Goal: Information Seeking & Learning: Learn about a topic

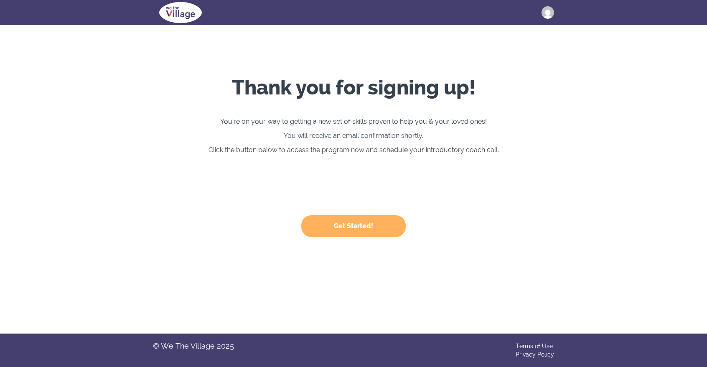
click at [342, 228] on button "Get Started!" at bounding box center [353, 226] width 104 height 22
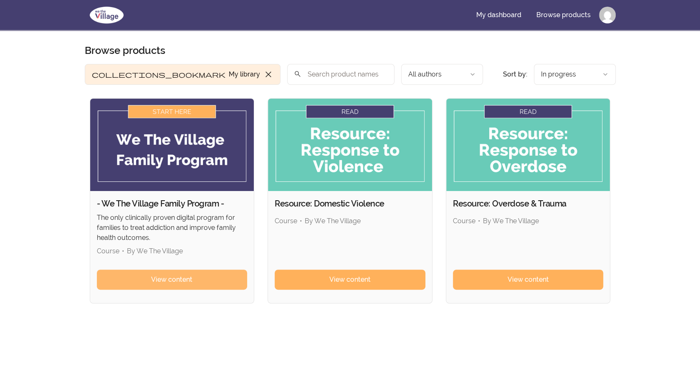
click at [184, 277] on span "View content" at bounding box center [171, 279] width 41 height 10
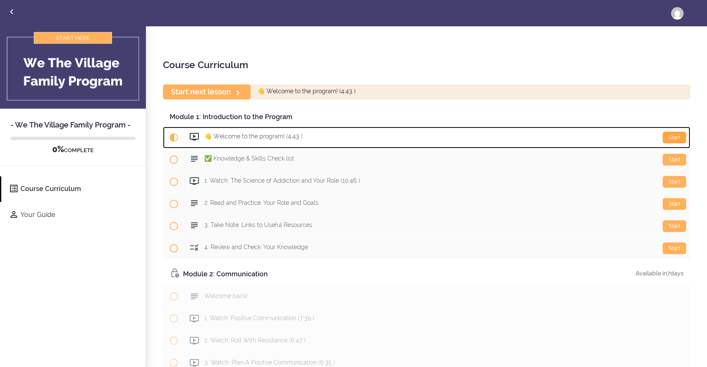
click at [668, 135] on div "Start" at bounding box center [673, 138] width 23 height 12
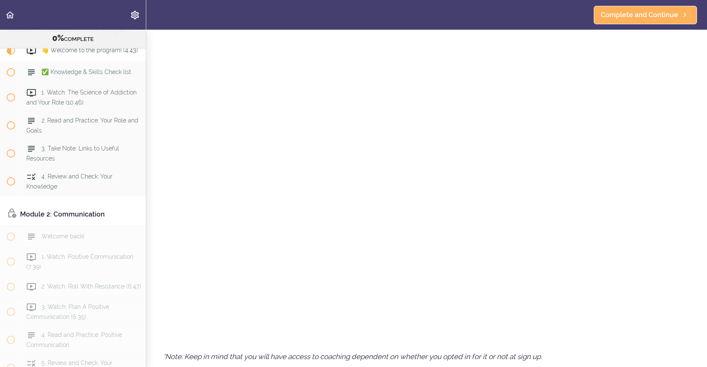
scroll to position [295, 0]
click at [618, 15] on span "Complete and Continue" at bounding box center [639, 15] width 77 height 10
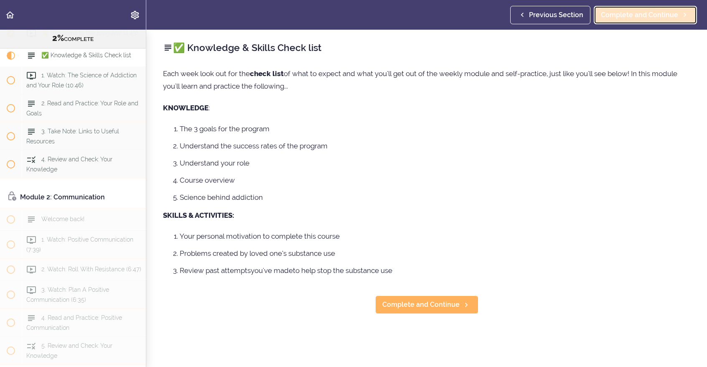
scroll to position [84, 0]
click at [426, 314] on div "✅ Knowledge & Skills Check list Each week look out for the check list of what t…" at bounding box center [426, 198] width 560 height 337
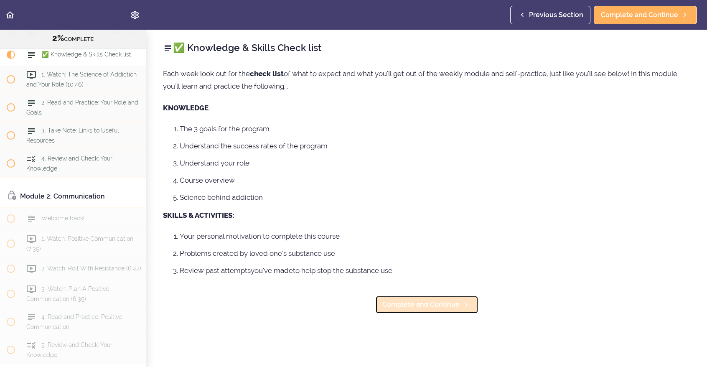
click at [423, 304] on span "Complete and Continue" at bounding box center [420, 304] width 77 height 10
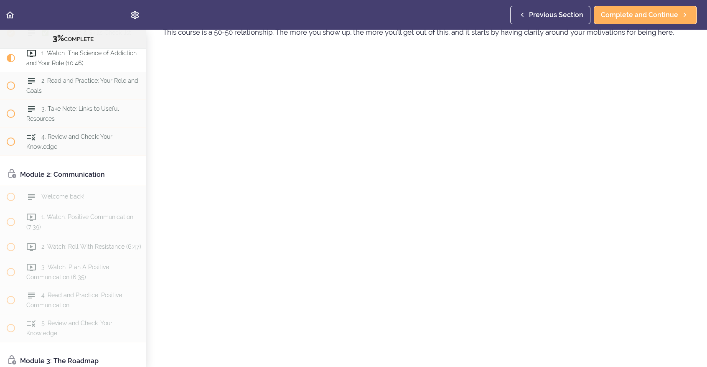
scroll to position [111, 0]
click at [433, 16] on header "Autoplay Autocomplete Previous Section Complete and Continue" at bounding box center [353, 15] width 707 height 30
click at [117, 94] on span "2. Read and Practice: Your Role and Goals" at bounding box center [82, 85] width 112 height 16
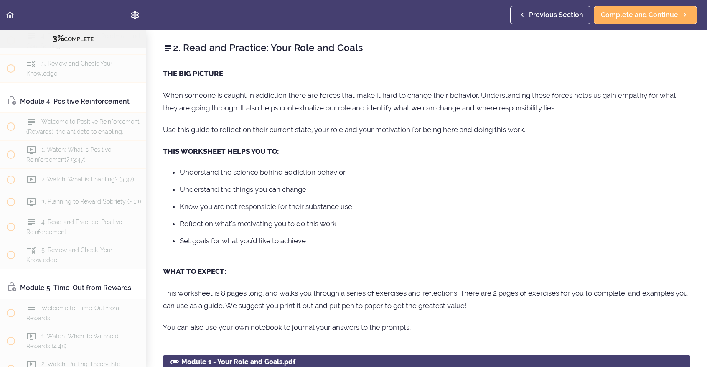
scroll to position [567, 0]
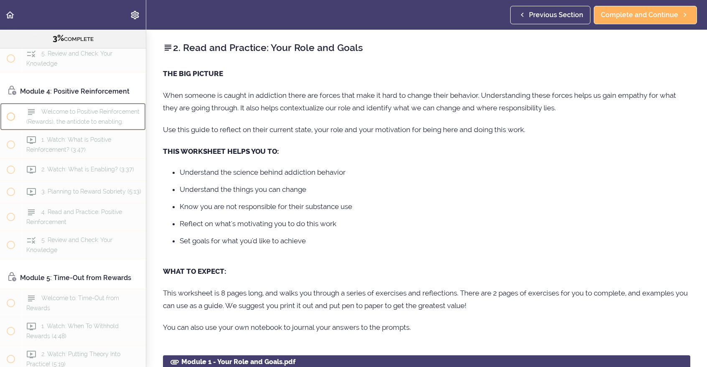
click at [134, 130] on div "Welcome to Positive Reinforcement (Rewards), the antidote to enabling." at bounding box center [84, 117] width 124 height 28
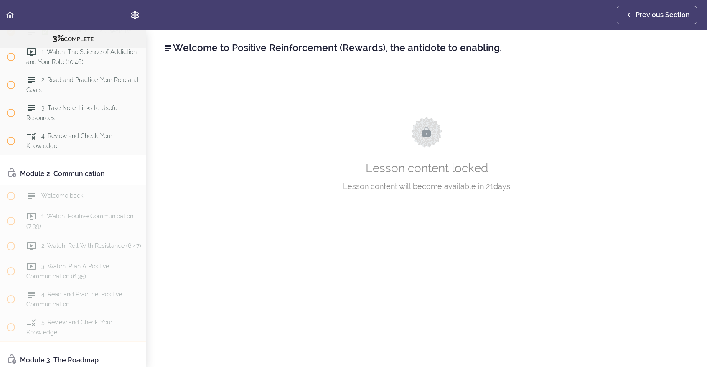
scroll to position [68, 0]
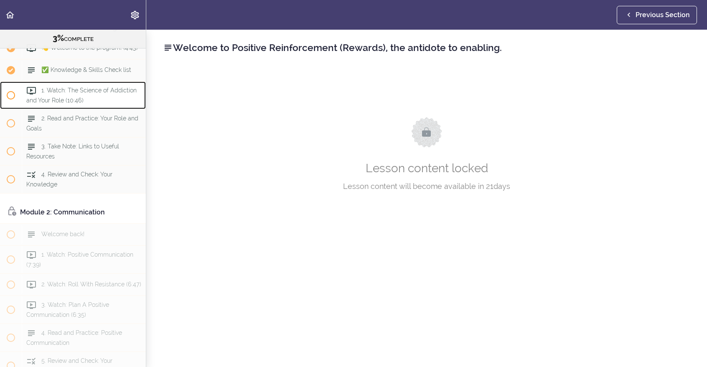
click at [77, 103] on span "1. Watch: The Science of Addiction and Your Role (10:46)" at bounding box center [81, 95] width 110 height 16
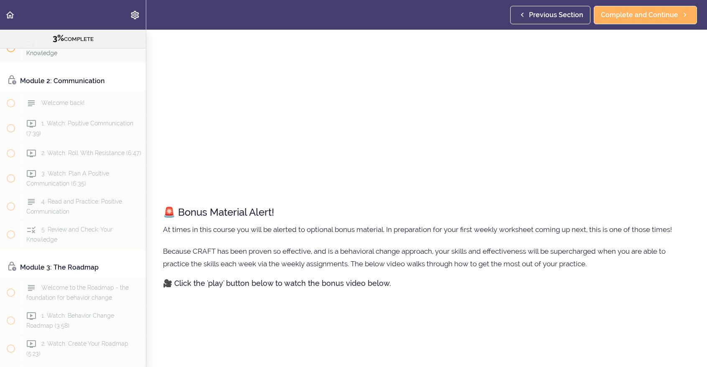
scroll to position [284, 0]
click at [212, 244] on p "Because CRAFT has been proven so effective, and is a behavioral change approach…" at bounding box center [426, 256] width 527 height 25
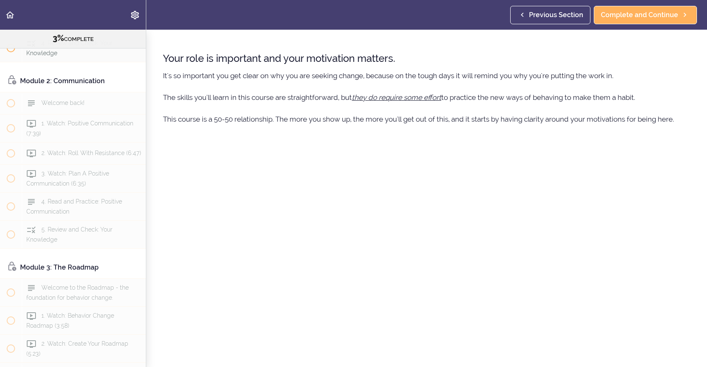
scroll to position [0, 0]
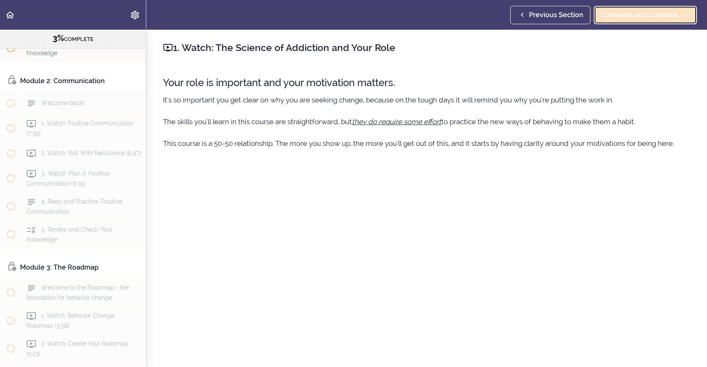
click at [616, 17] on span "Complete and Continue" at bounding box center [639, 15] width 77 height 10
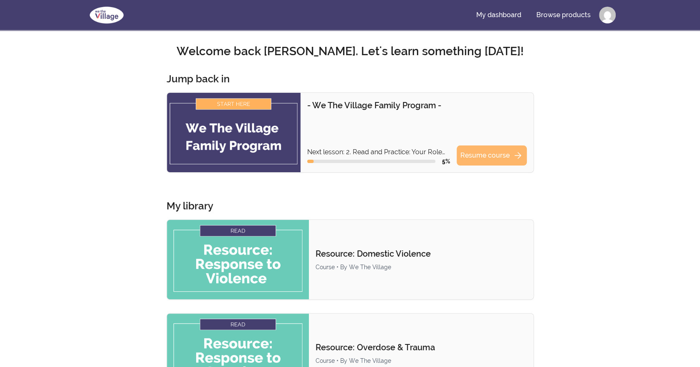
click at [487, 155] on link "Resume course arrow_forward" at bounding box center [492, 155] width 70 height 20
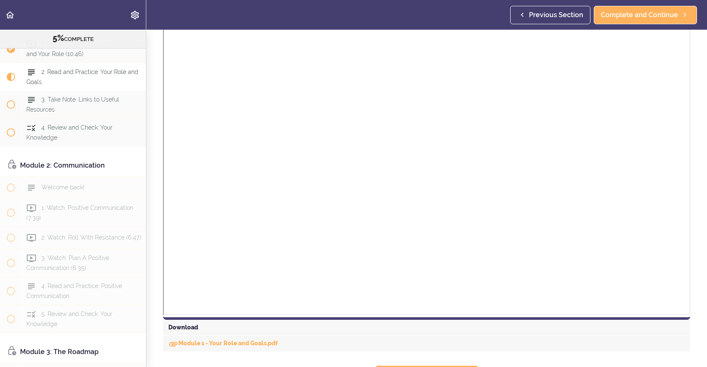
scroll to position [454, 0]
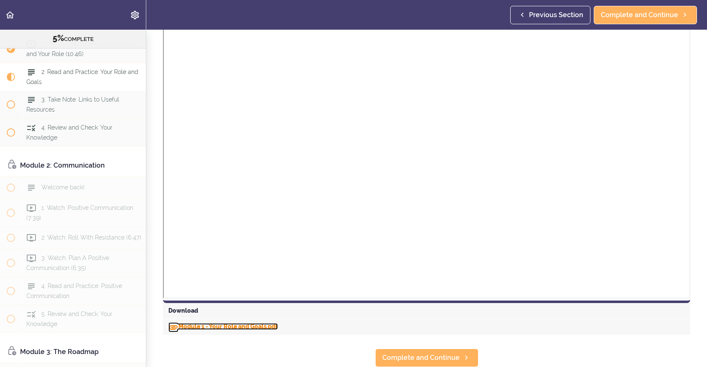
click at [220, 323] on link "Module 1 - Your Role and Goals.pdf" at bounding box center [222, 326] width 109 height 7
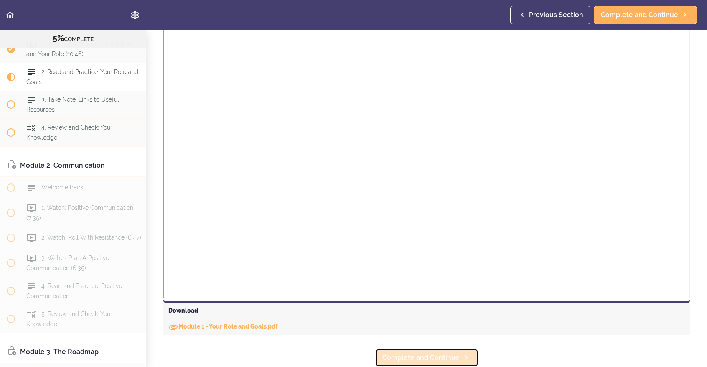
click at [430, 352] on span "Complete and Continue" at bounding box center [420, 357] width 77 height 10
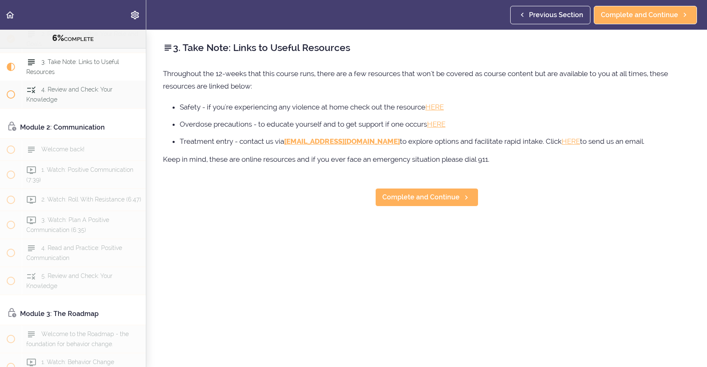
scroll to position [162, 0]
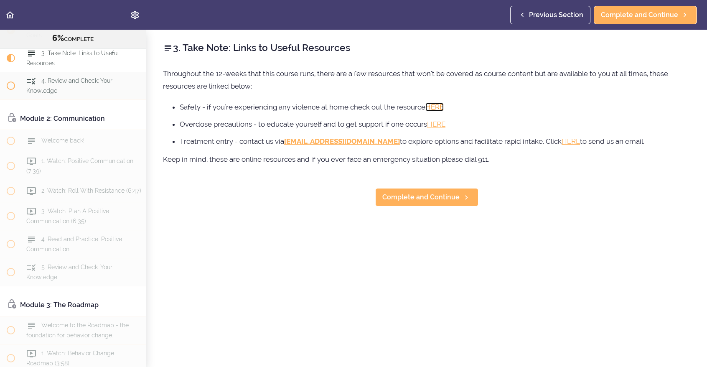
click at [438, 106] on link "HERE" at bounding box center [434, 107] width 18 height 8
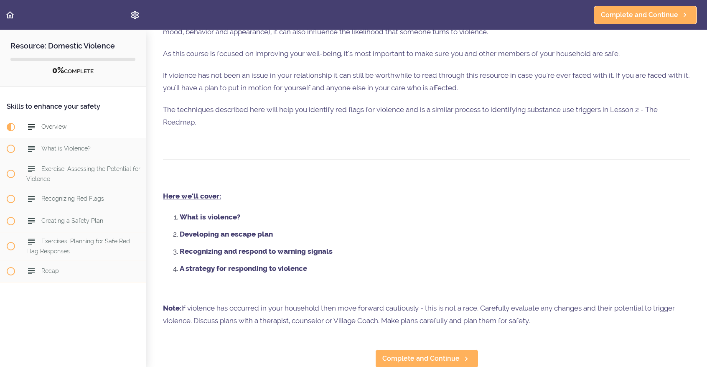
scroll to position [83, 0]
click at [195, 212] on strong "What is violence?" at bounding box center [210, 216] width 61 height 8
click at [386, 352] on span "Complete and Continue" at bounding box center [420, 357] width 77 height 10
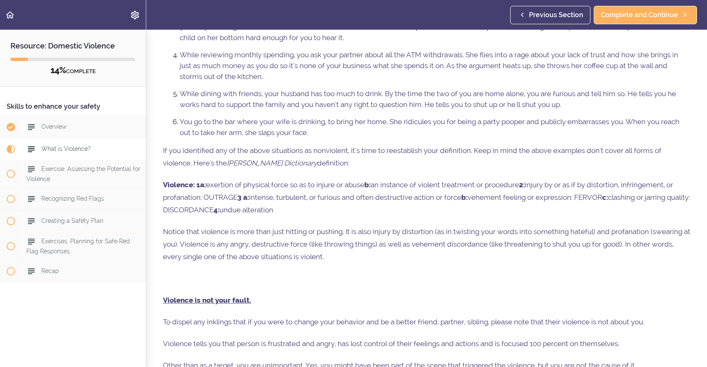
scroll to position [242, 0]
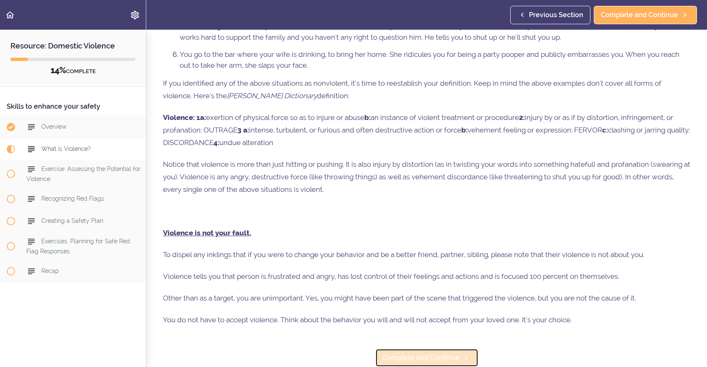
click at [404, 352] on span "Complete and Continue" at bounding box center [420, 357] width 77 height 10
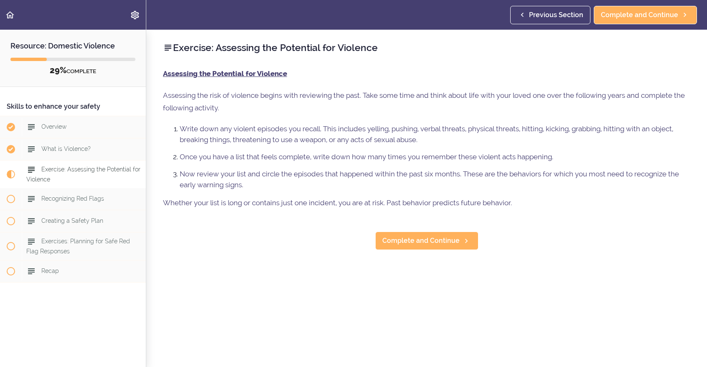
click at [687, 56] on div "Exercise: Assessing the Potential for Violence Assessing the Potential for Viol…" at bounding box center [426, 198] width 560 height 337
drag, startPoint x: 696, startPoint y: 0, endPoint x: 475, endPoint y: 300, distance: 372.2
click at [475, 300] on div "Exercise: Assessing the Potential for Violence Assessing the Potential for Viol…" at bounding box center [426, 198] width 560 height 337
click at [440, 243] on span "Complete and Continue" at bounding box center [420, 241] width 77 height 10
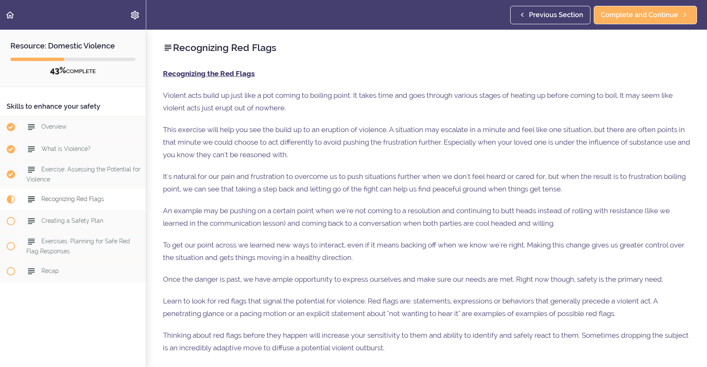
scroll to position [68, 0]
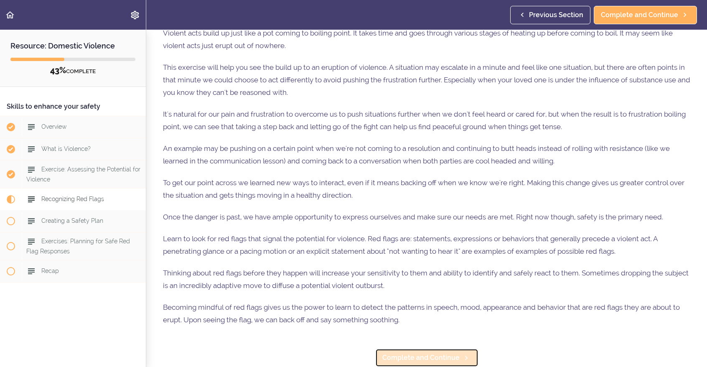
click at [427, 353] on span "Complete and Continue" at bounding box center [420, 357] width 77 height 10
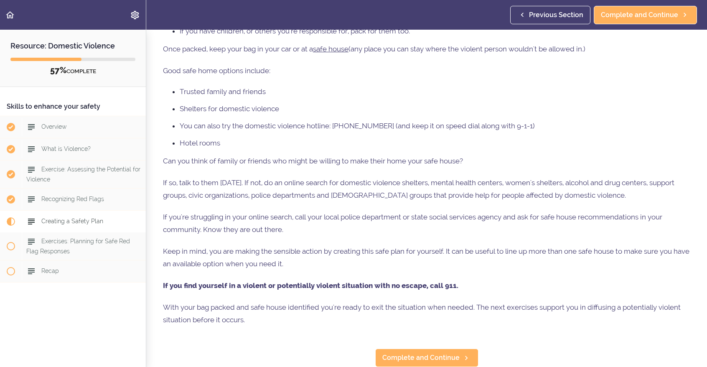
scroll to position [233, 0]
click at [452, 352] on span "Complete and Continue" at bounding box center [420, 357] width 77 height 10
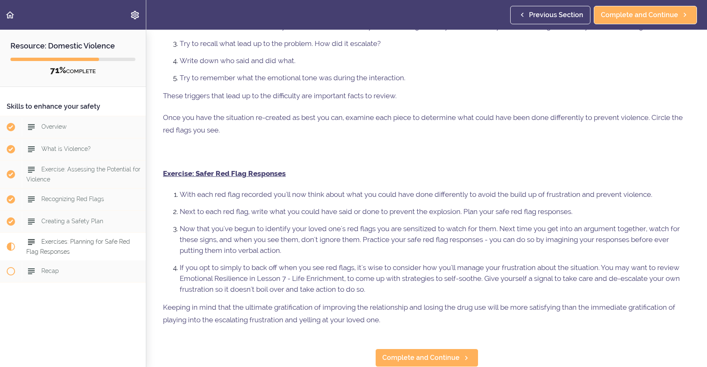
scroll to position [212, 0]
click at [432, 355] on span "Complete and Continue" at bounding box center [420, 357] width 77 height 10
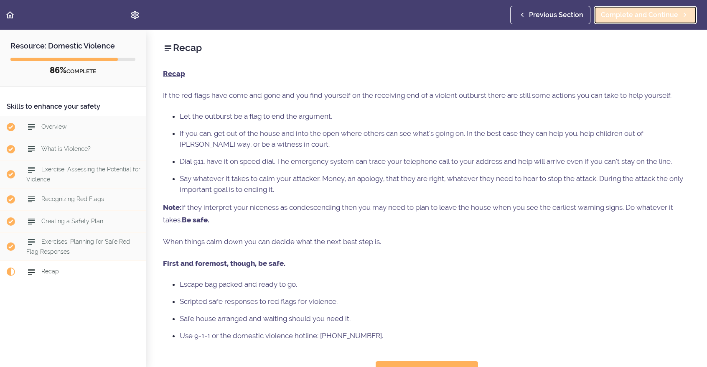
click at [622, 13] on span "Complete and Continue" at bounding box center [639, 15] width 77 height 10
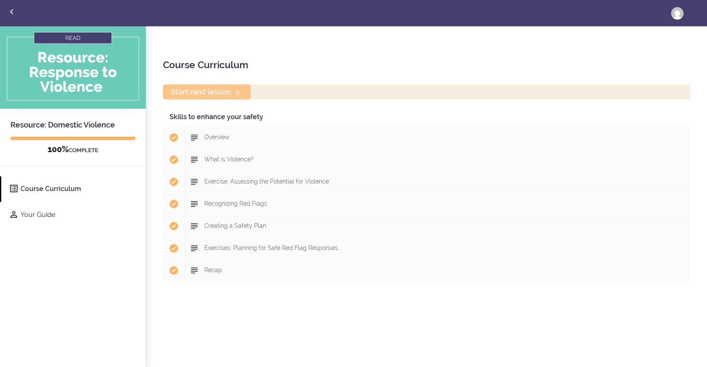
click at [223, 93] on div "Start next lesson" at bounding box center [426, 91] width 527 height 15
click at [76, 191] on link "Course Curriculum" at bounding box center [73, 188] width 144 height 25
click at [66, 185] on link "Course Curriculum" at bounding box center [73, 188] width 144 height 25
click at [11, 10] on icon "Back to courses" at bounding box center [12, 12] width 10 height 10
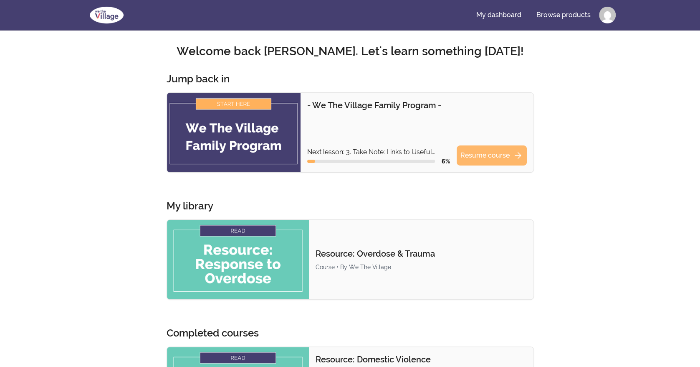
click at [478, 155] on link "Resume course arrow_forward" at bounding box center [492, 155] width 70 height 20
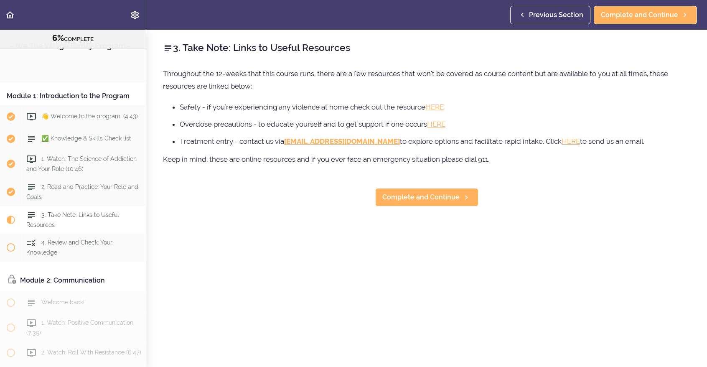
scroll to position [172, 0]
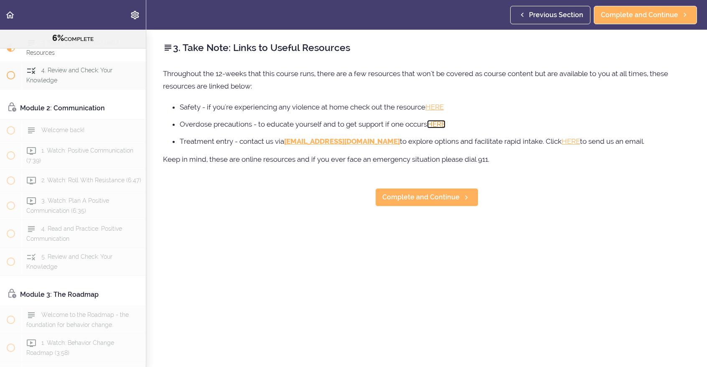
click at [438, 122] on link "HERE" at bounding box center [436, 124] width 18 height 8
click at [75, 57] on span "3. Take Note: Links to Useful Resources" at bounding box center [72, 49] width 93 height 16
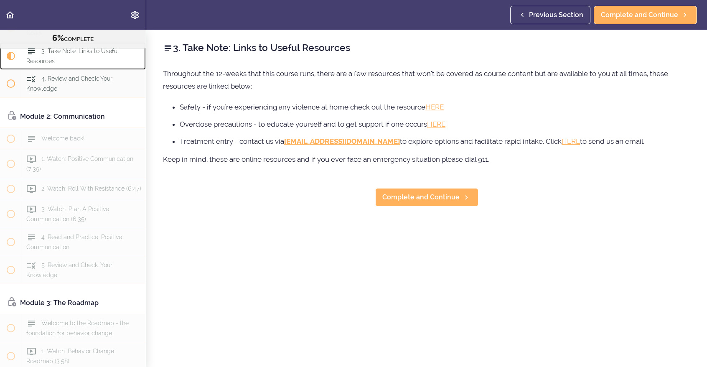
scroll to position [162, 0]
click at [64, 44] on div "2. Read and Practice: Your Role and Goals" at bounding box center [84, 30] width 124 height 28
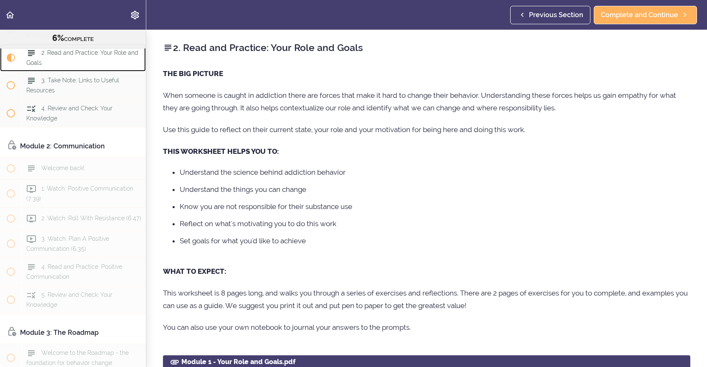
scroll to position [134, 0]
click at [78, 94] on span "3. Take Note: Links to Useful Resources" at bounding box center [72, 85] width 93 height 16
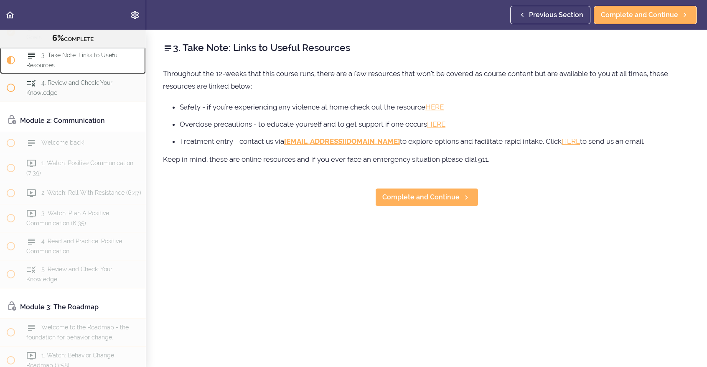
scroll to position [162, 0]
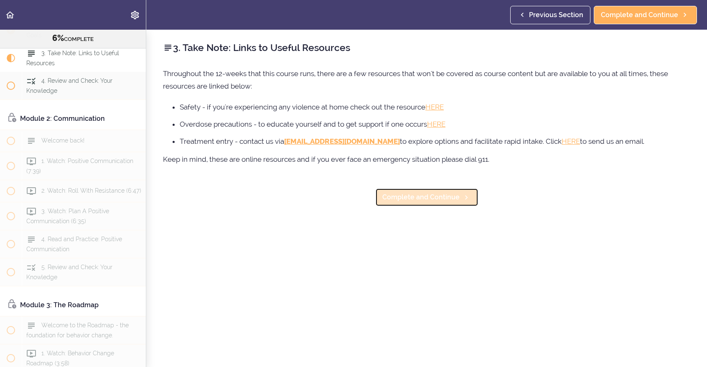
click at [439, 198] on span "Complete and Continue" at bounding box center [420, 197] width 77 height 10
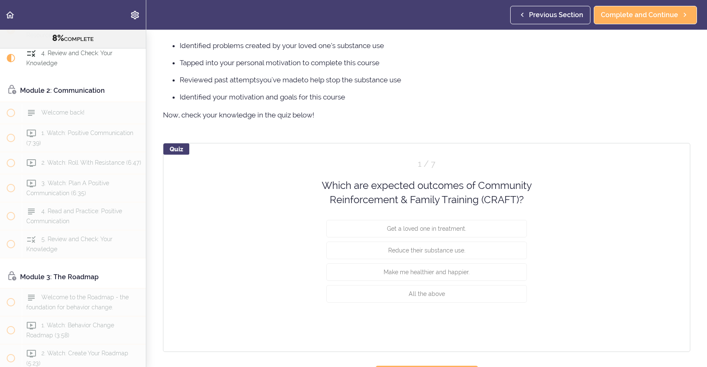
scroll to position [579, 0]
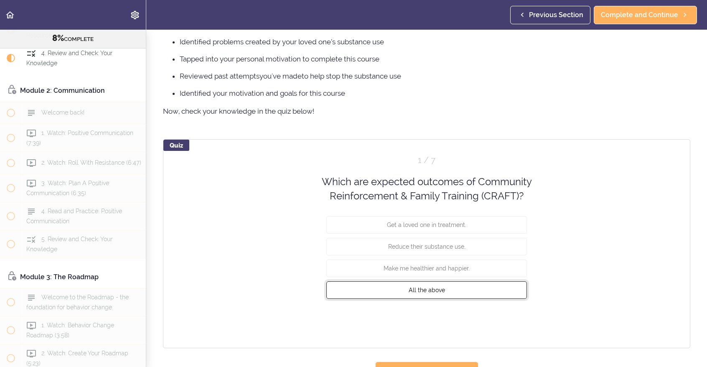
click at [436, 289] on span "All the above" at bounding box center [426, 289] width 36 height 7
click at [502, 318] on button "Check" at bounding box center [510, 320] width 33 height 12
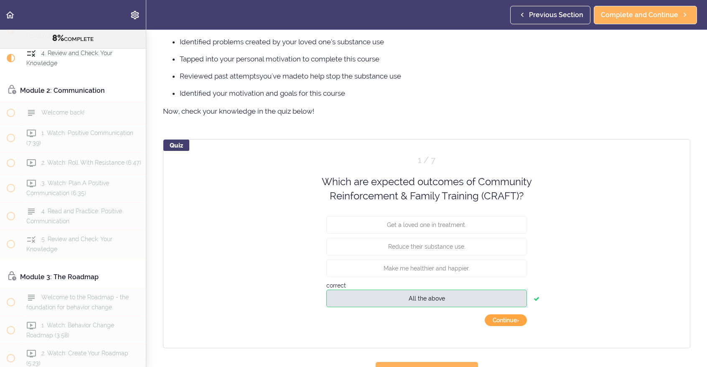
click at [502, 318] on button "Continue ›" at bounding box center [505, 320] width 42 height 12
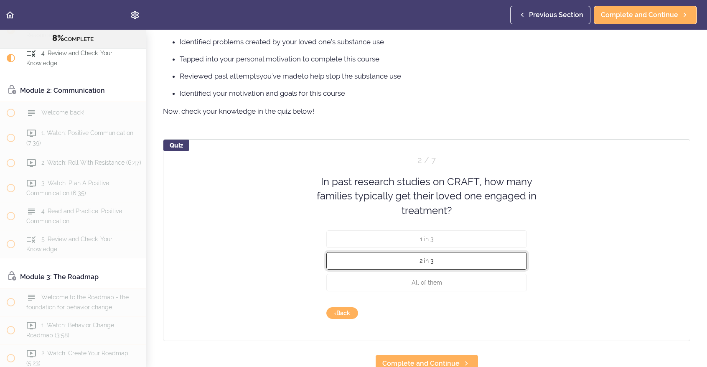
click at [441, 266] on button "2 in 3" at bounding box center [426, 261] width 200 height 18
click at [501, 314] on button "Check" at bounding box center [510, 313] width 33 height 12
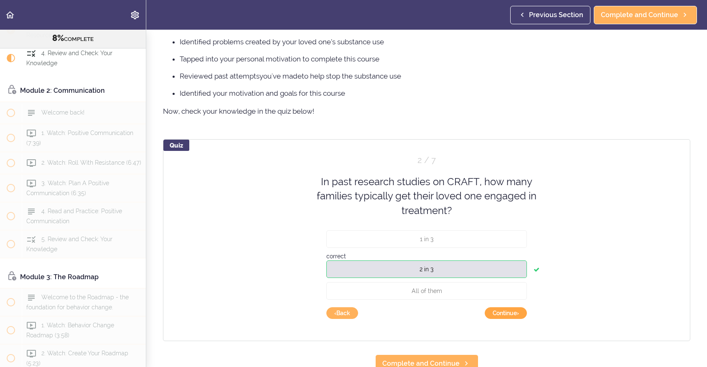
click at [501, 314] on button "Continue ›" at bounding box center [505, 313] width 42 height 12
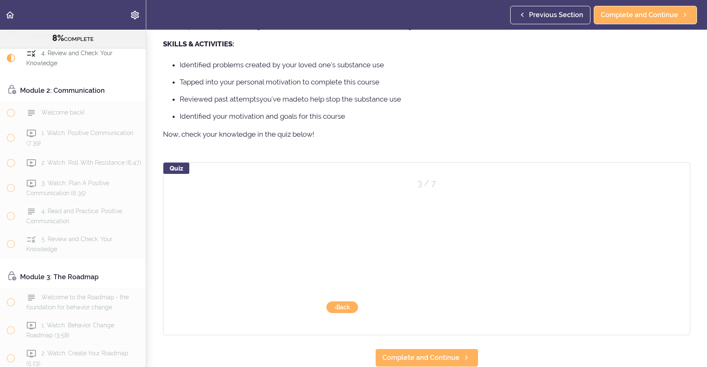
scroll to position [562, 0]
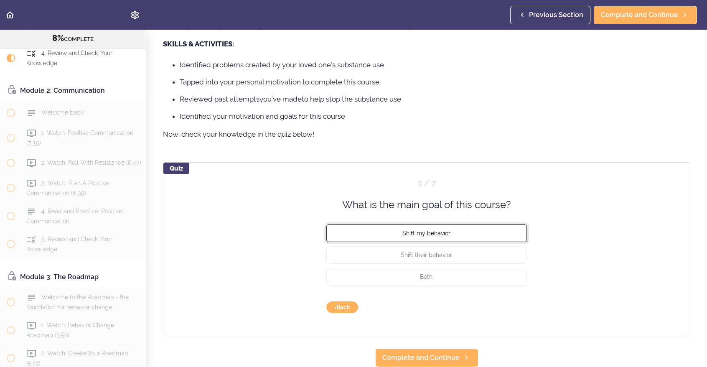
click at [447, 230] on span "Shift my behavior." at bounding box center [426, 233] width 49 height 7
click at [503, 302] on button "Check" at bounding box center [510, 307] width 33 height 12
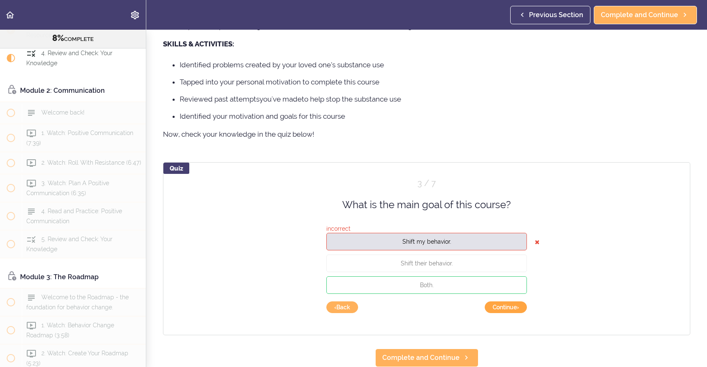
click at [500, 301] on button "Continue ›" at bounding box center [505, 307] width 42 height 12
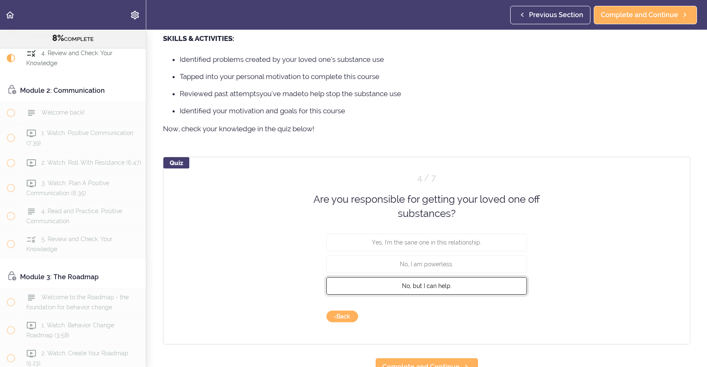
click at [464, 289] on button "No, but I can help." at bounding box center [426, 285] width 200 height 18
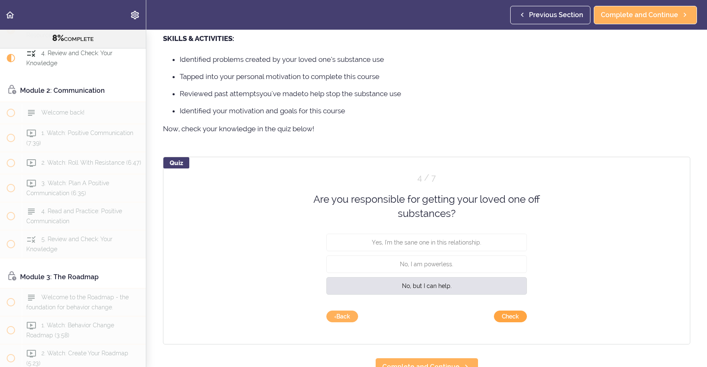
click at [503, 317] on button "Check" at bounding box center [510, 316] width 33 height 12
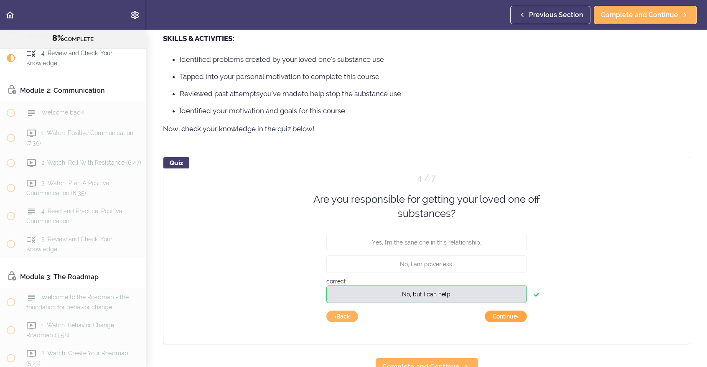
click at [503, 317] on button "Continue ›" at bounding box center [505, 316] width 42 height 12
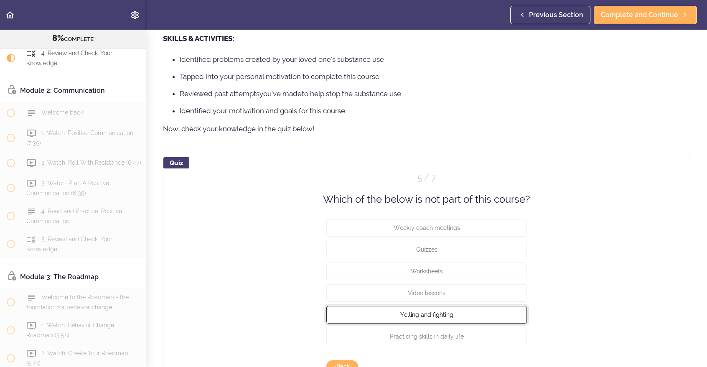
click at [497, 315] on button "Yelling and fighting" at bounding box center [426, 315] width 200 height 18
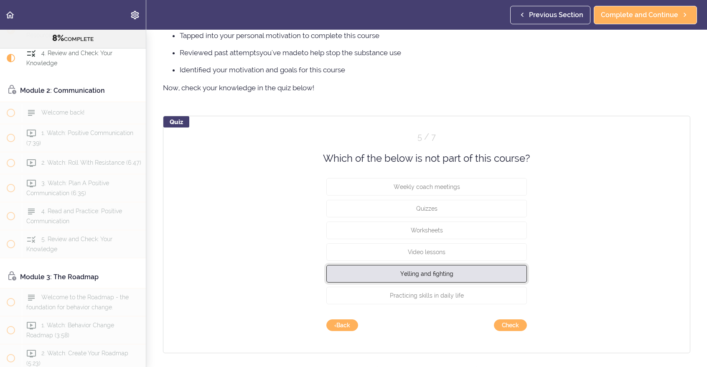
scroll to position [605, 0]
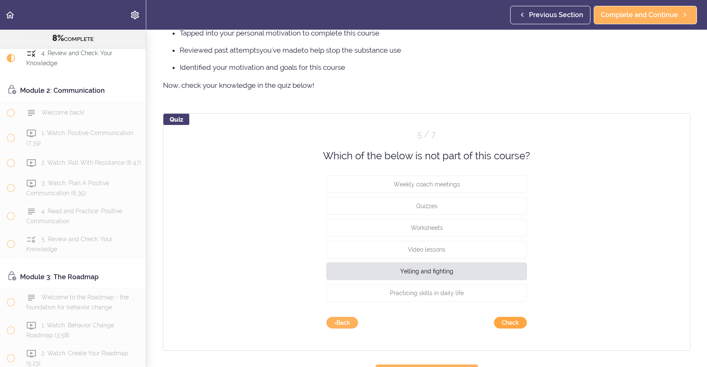
click at [508, 322] on button "Check" at bounding box center [510, 323] width 33 height 12
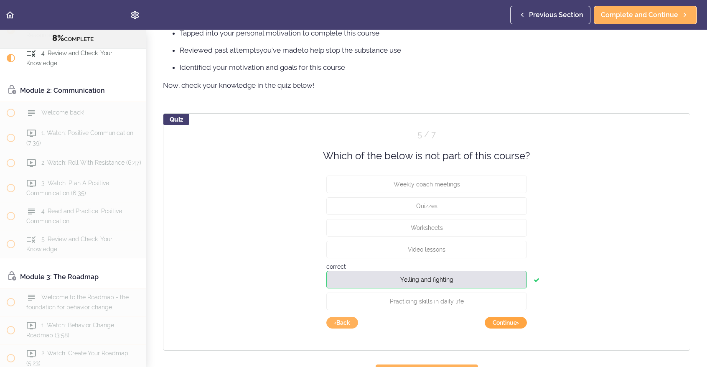
click at [508, 322] on button "Continue ›" at bounding box center [505, 323] width 42 height 12
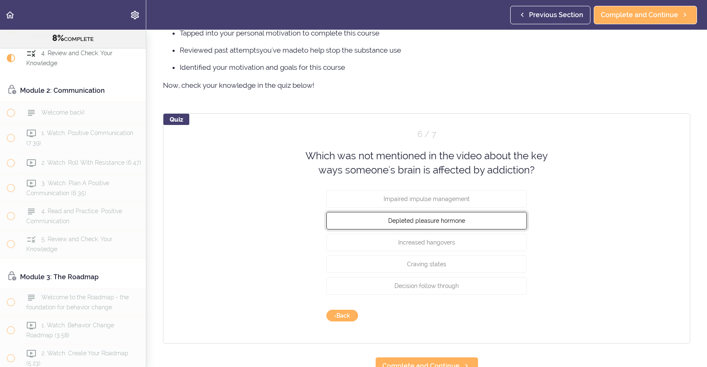
click at [464, 224] on button "Depleted pleasure hormone" at bounding box center [426, 220] width 200 height 18
click at [503, 317] on button "Check" at bounding box center [510, 315] width 33 height 12
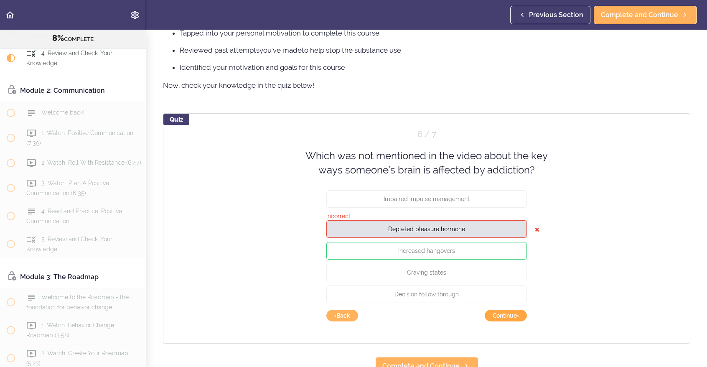
click at [500, 318] on button "Continue ›" at bounding box center [505, 315] width 42 height 12
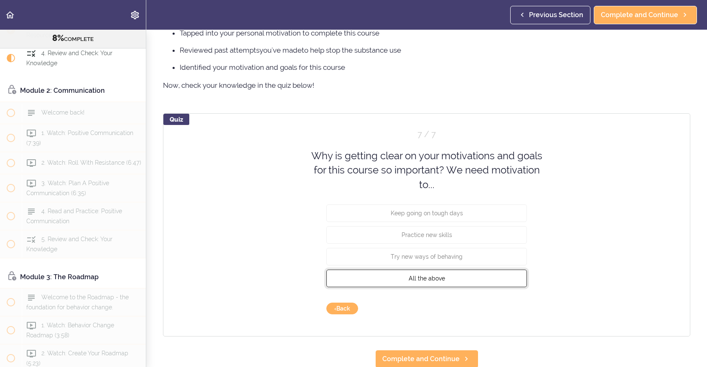
click at [443, 279] on button "All the above" at bounding box center [426, 278] width 200 height 18
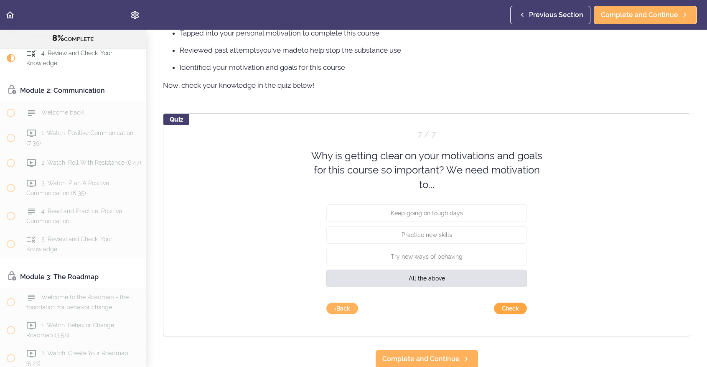
click at [502, 311] on button "Check" at bounding box center [510, 308] width 33 height 12
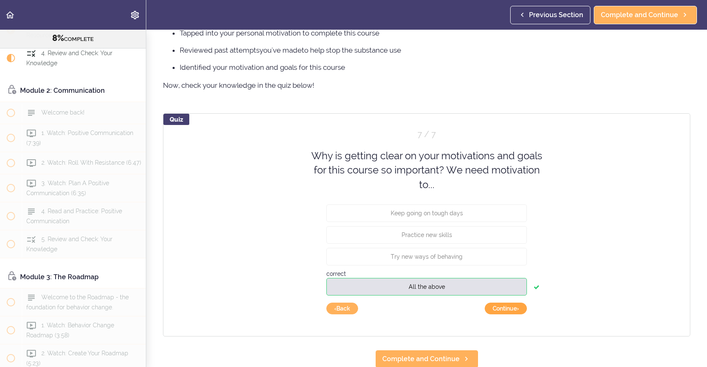
click at [502, 309] on button "Continue ›" at bounding box center [505, 308] width 42 height 12
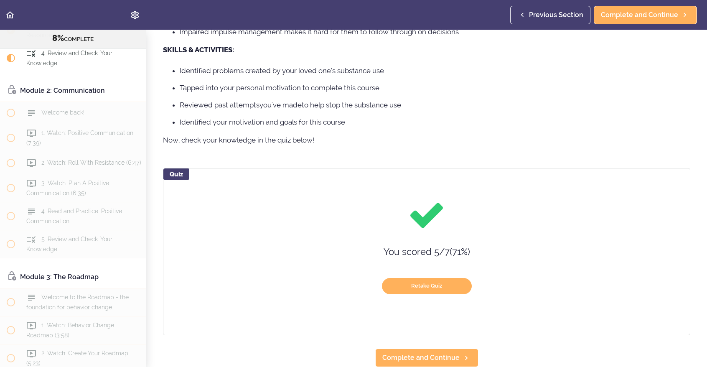
scroll to position [556, 0]
click at [436, 352] on span "Complete and Continue" at bounding box center [420, 357] width 77 height 10
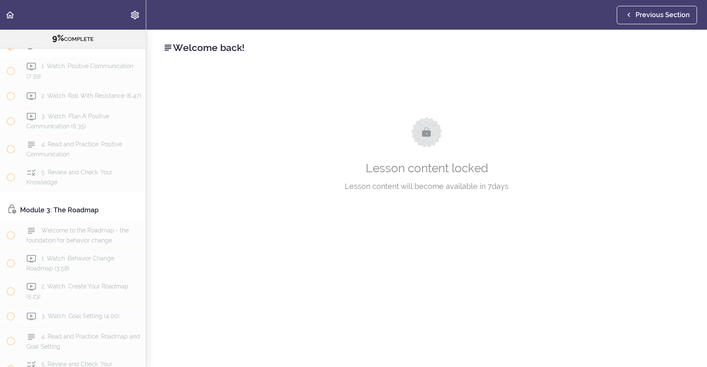
scroll to position [40, 0]
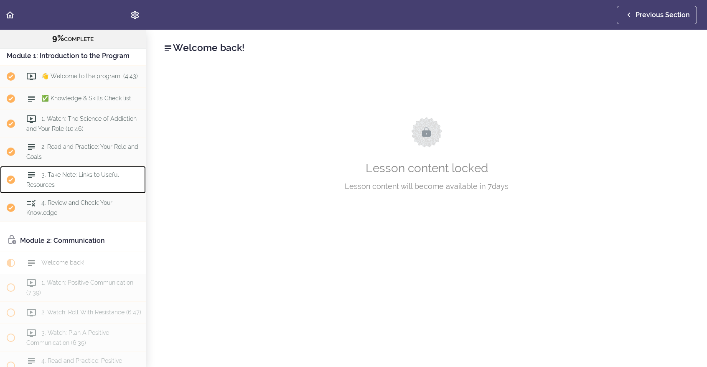
click at [90, 187] on span "3. Take Note: Links to Useful Resources" at bounding box center [72, 179] width 93 height 16
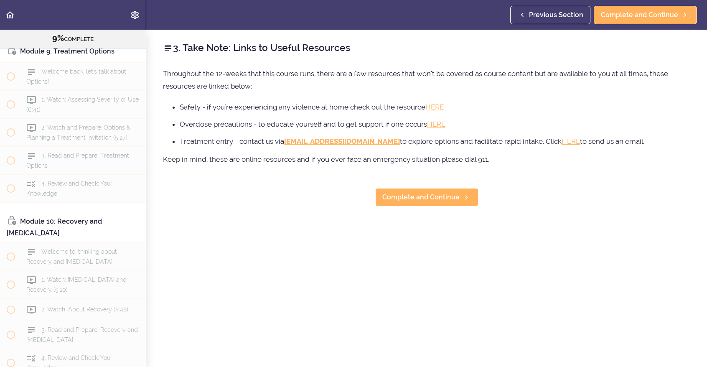
scroll to position [1611, 0]
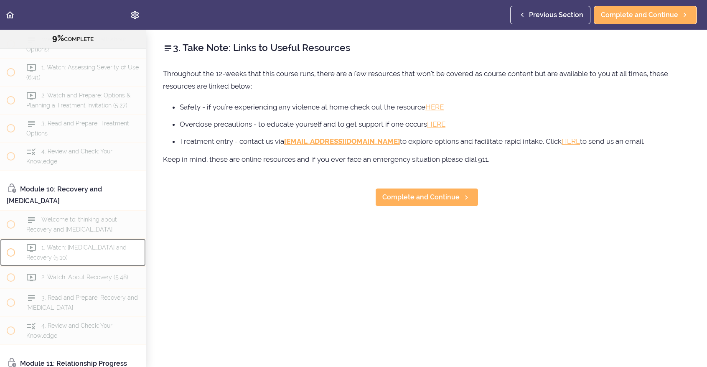
click at [139, 266] on div "1. Watch: Relapse and Recovery (5:10)" at bounding box center [84, 252] width 124 height 28
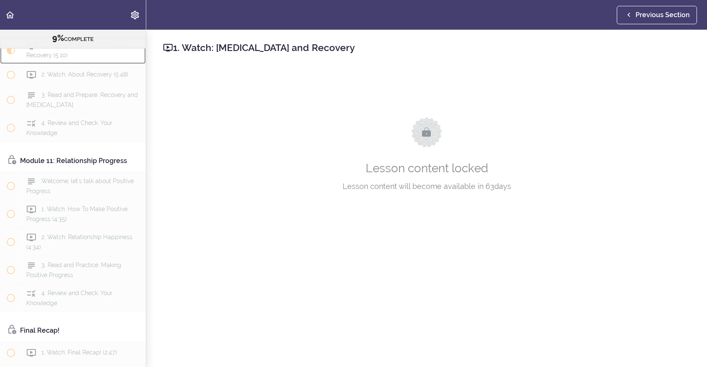
scroll to position [1524, 0]
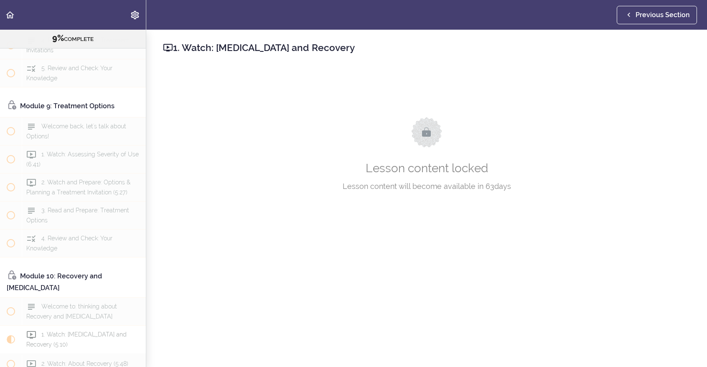
click at [152, 235] on div "1. Watch: Relapse and Recovery Lesson content locked Lesson content will become…" at bounding box center [426, 198] width 560 height 337
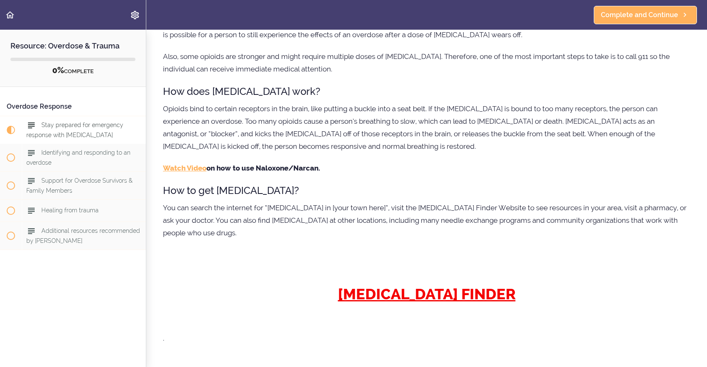
scroll to position [225, 0]
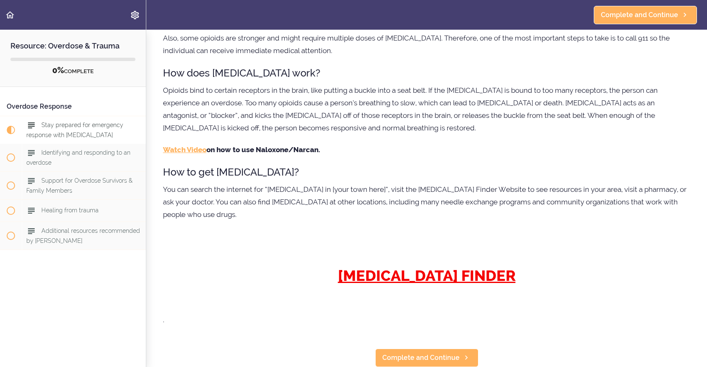
click at [438, 122] on p "Opioids bind to certain receptors in the brain, like putting a buckle into a se…" at bounding box center [426, 109] width 527 height 50
click at [436, 121] on p "Opioids bind to certain receptors in the brain, like putting a buckle into a se…" at bounding box center [426, 109] width 527 height 50
click at [186, 145] on strong "Watch Video" at bounding box center [184, 149] width 43 height 8
click at [389, 271] on strong "[MEDICAL_DATA] FINDER" at bounding box center [426, 275] width 177 height 18
click at [449, 352] on span "Complete and Continue" at bounding box center [420, 357] width 77 height 10
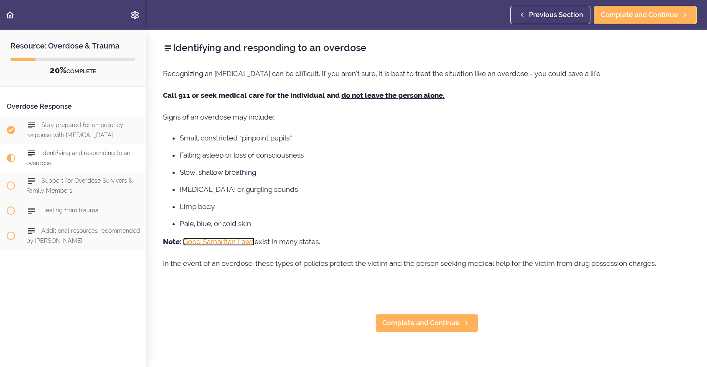
click at [236, 242] on link "Good Samaritan Laws" at bounding box center [218, 241] width 71 height 8
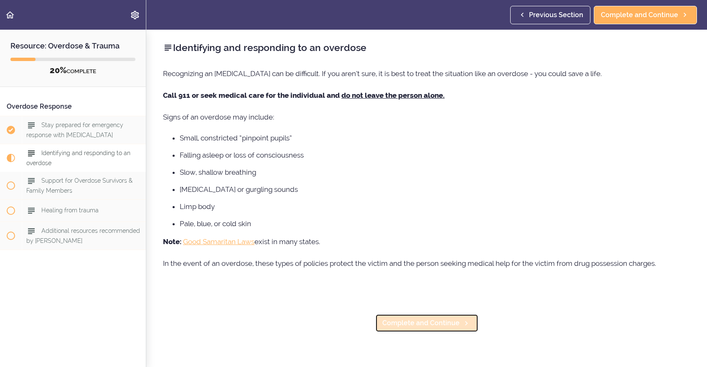
click at [390, 320] on span "Complete and Continue" at bounding box center [420, 323] width 77 height 10
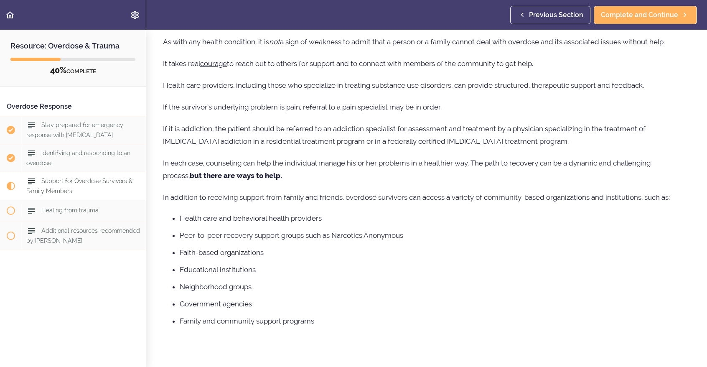
scroll to position [237, 0]
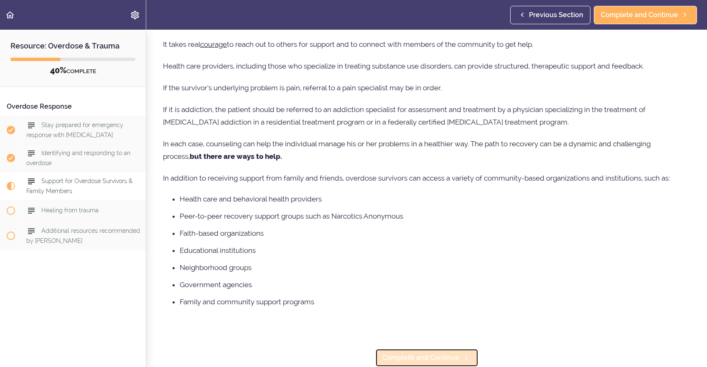
click at [433, 352] on span "Complete and Continue" at bounding box center [420, 357] width 77 height 10
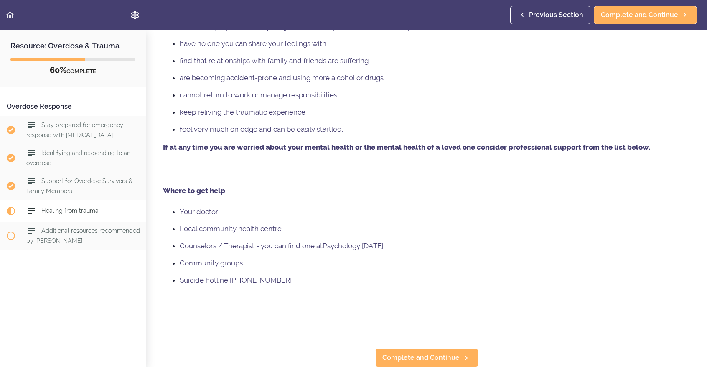
scroll to position [2010, 0]
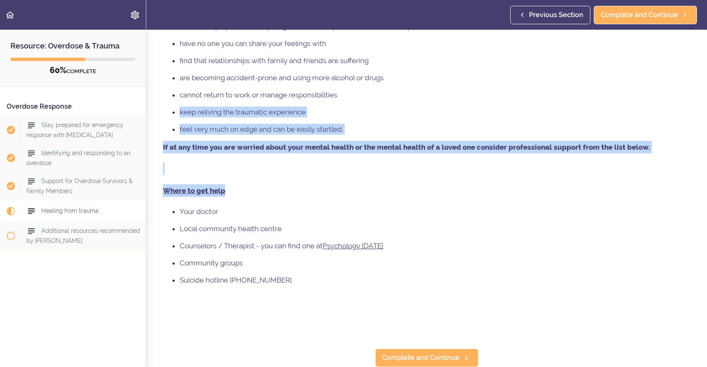
drag, startPoint x: 479, startPoint y: 192, endPoint x: 465, endPoint y: 105, distance: 87.9
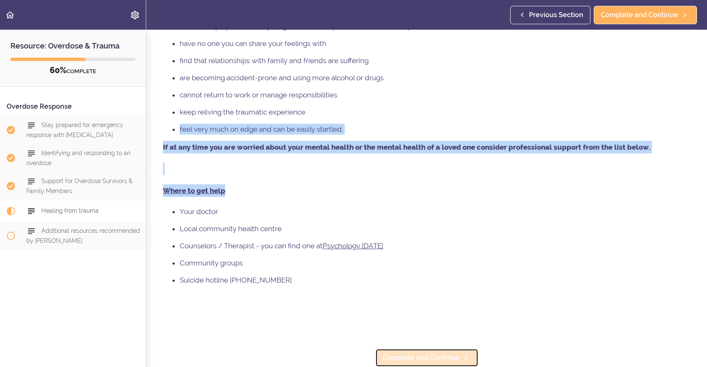
click at [437, 352] on span "Complete and Continue" at bounding box center [420, 357] width 77 height 10
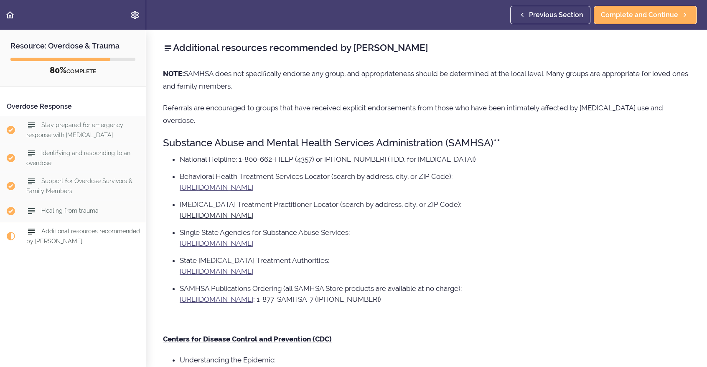
click at [634, 199] on li "[MEDICAL_DATA] Treatment Practitioner Locator (search by address, city, or ZIP …" at bounding box center [435, 210] width 510 height 22
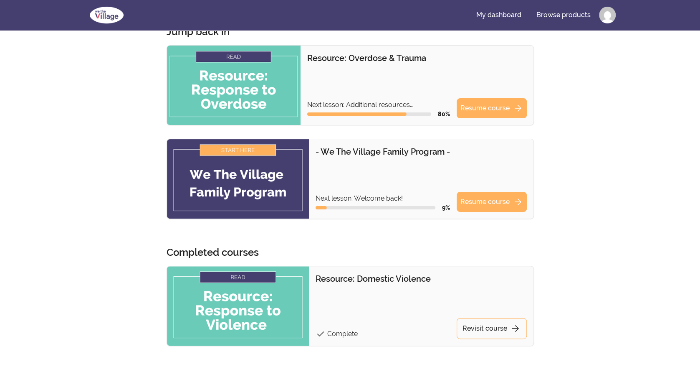
scroll to position [47, 0]
click at [468, 107] on link "Resume course arrow_forward" at bounding box center [492, 109] width 70 height 20
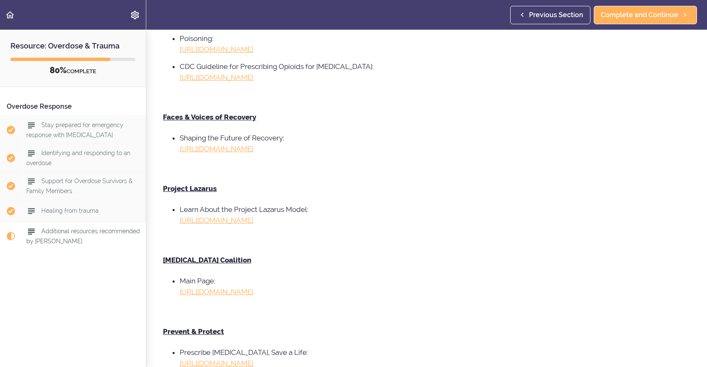
scroll to position [466, 0]
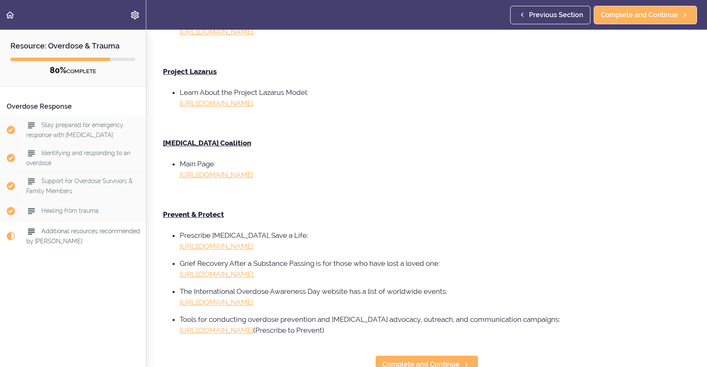
drag, startPoint x: 168, startPoint y: 41, endPoint x: 290, endPoint y: 388, distance: 366.9
click at [290, 366] on html "Autoplay Autocomplete Previous Section Complete and Continue Resource: Overdose…" at bounding box center [353, 183] width 707 height 367
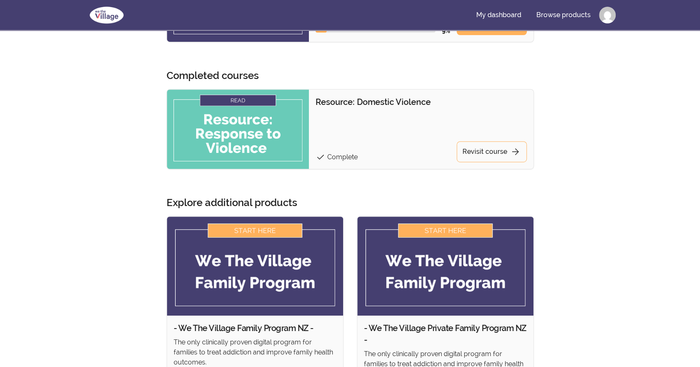
scroll to position [226, 0]
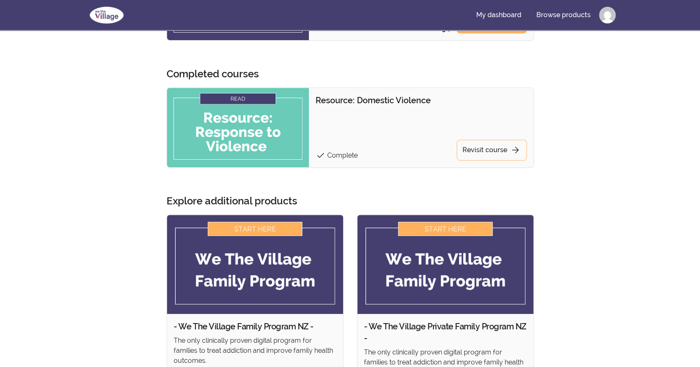
drag, startPoint x: 0, startPoint y: 0, endPoint x: 34, endPoint y: 180, distance: 183.1
click at [34, 180] on div "Skip to main content Main menu Includes navigation links and user settings My d…" at bounding box center [350, 158] width 700 height 768
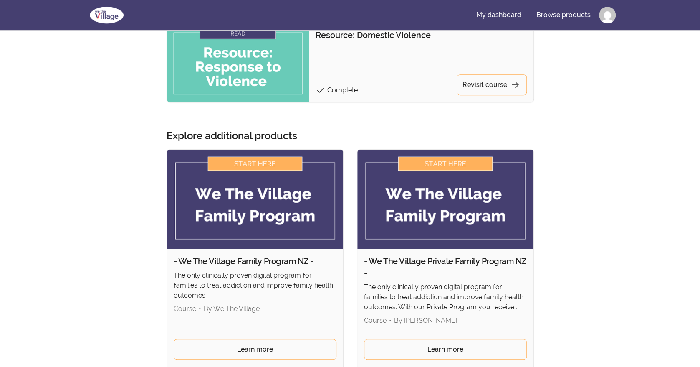
scroll to position [322, 0]
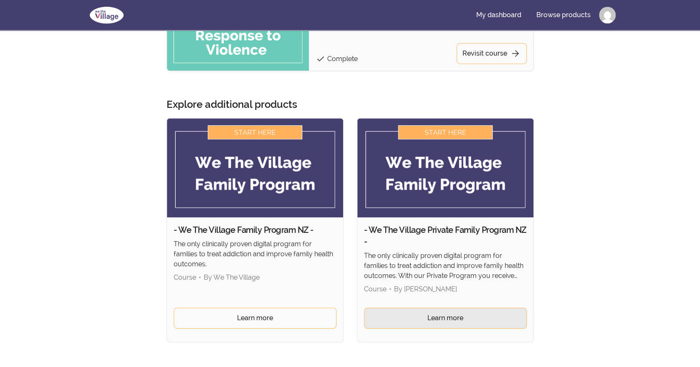
click at [429, 315] on span "Learn more" at bounding box center [446, 318] width 36 height 10
